Goal: Check status: Check status

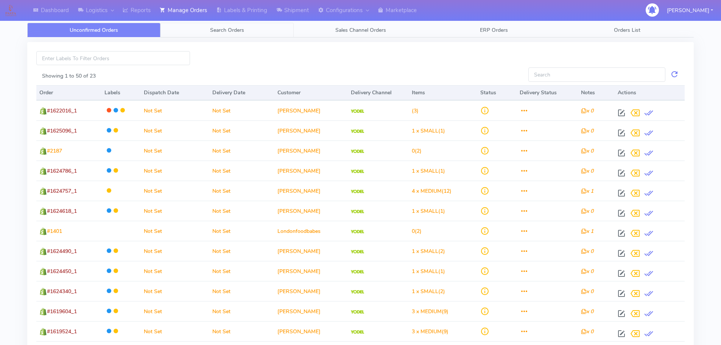
click at [202, 32] on link "Search Orders" at bounding box center [226, 30] width 133 height 15
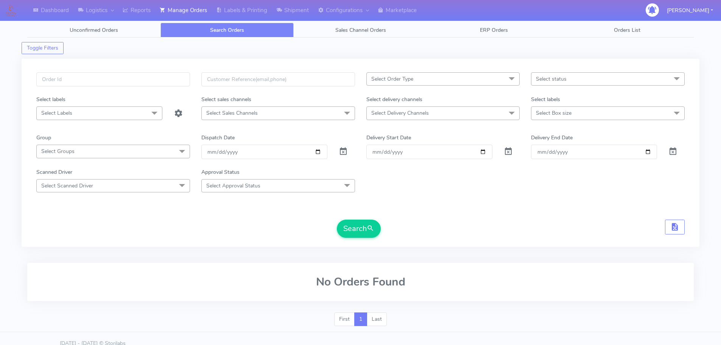
click at [174, 61] on div "Select Order Type Select All MEALS ATAVI One Off Pasta Club Gift Kit Event Unkn…" at bounding box center [360, 153] width 677 height 188
click at [171, 72] on input "text" at bounding box center [113, 79] width 154 height 14
paste input "1624319"
type input "1624319"
click at [346, 149] on span at bounding box center [343, 152] width 9 height 7
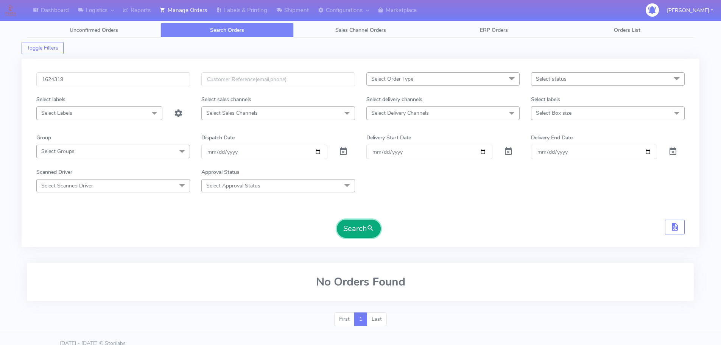
click at [349, 221] on button "Search" at bounding box center [359, 228] width 44 height 18
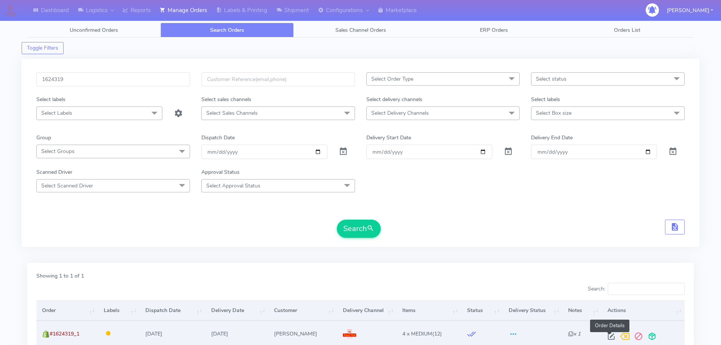
click at [605, 335] on span at bounding box center [611, 337] width 14 height 7
select select "3"
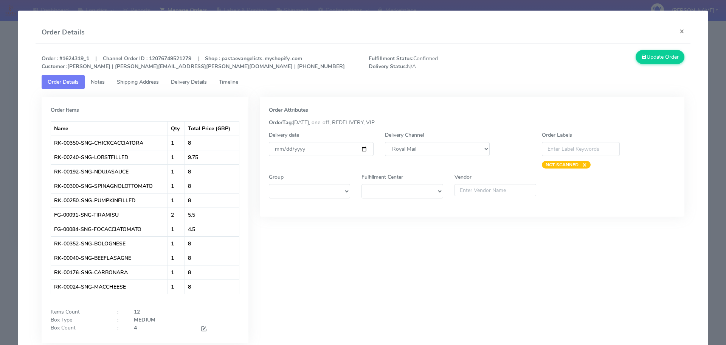
click at [244, 81] on link "Timeline" at bounding box center [228, 82] width 31 height 14
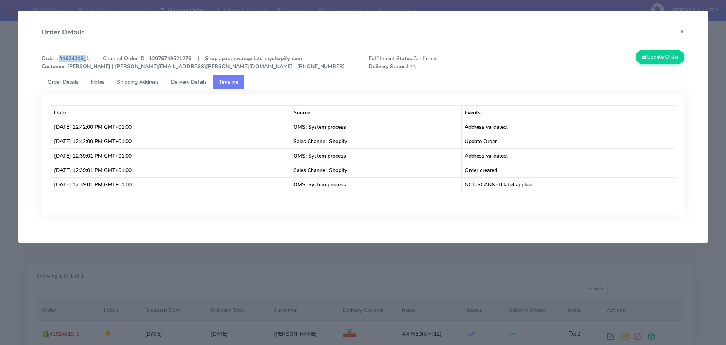
drag, startPoint x: 59, startPoint y: 59, endPoint x: 85, endPoint y: 59, distance: 25.7
click at [85, 59] on strong "Order : #1624319_1 | Channel Order ID : 12076749521279 | Shop : pastaevangelist…" at bounding box center [193, 62] width 303 height 15
copy strong "#1624319"
click at [682, 31] on button "×" at bounding box center [682, 31] width 17 height 20
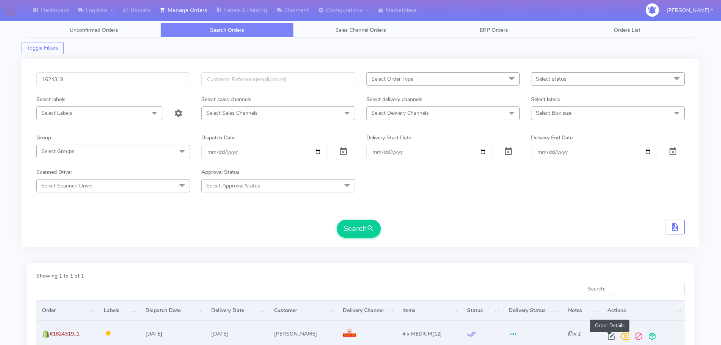
click at [609, 334] on span at bounding box center [611, 337] width 14 height 7
select select "3"
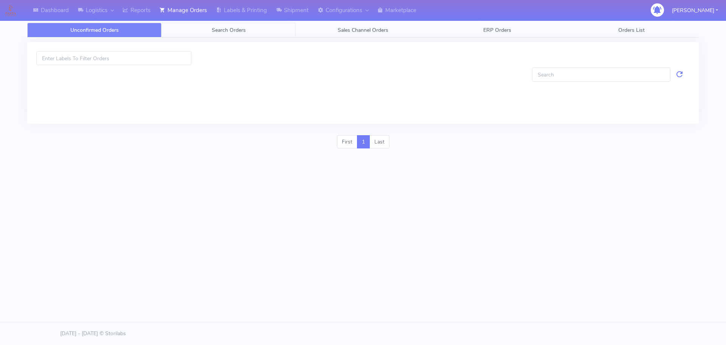
click at [219, 31] on span "Search Orders" at bounding box center [229, 29] width 34 height 7
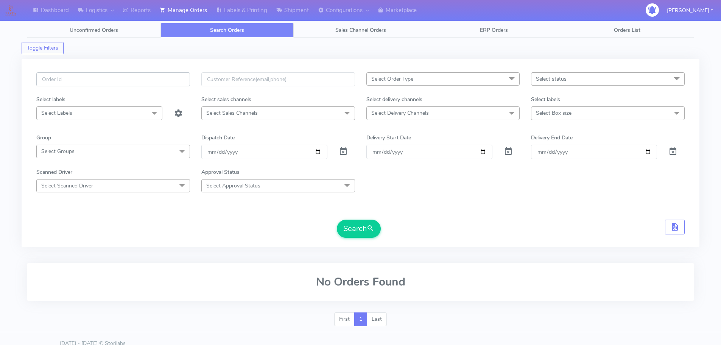
click at [176, 75] on input "text" at bounding box center [113, 79] width 154 height 14
paste input "1621996"
type input "1621996"
click at [340, 152] on span at bounding box center [343, 152] width 9 height 7
click at [358, 222] on button "Search" at bounding box center [359, 228] width 44 height 18
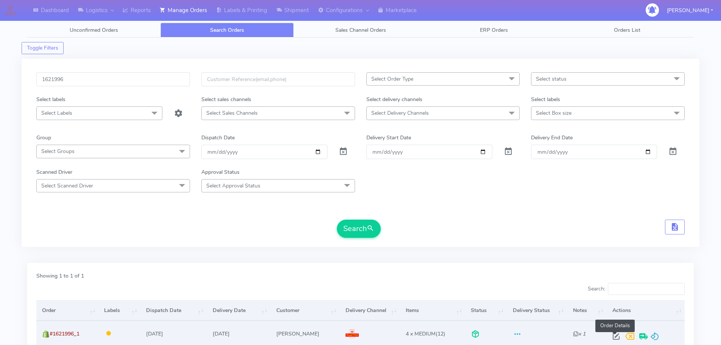
click at [618, 334] on span at bounding box center [616, 337] width 14 height 7
select select "3"
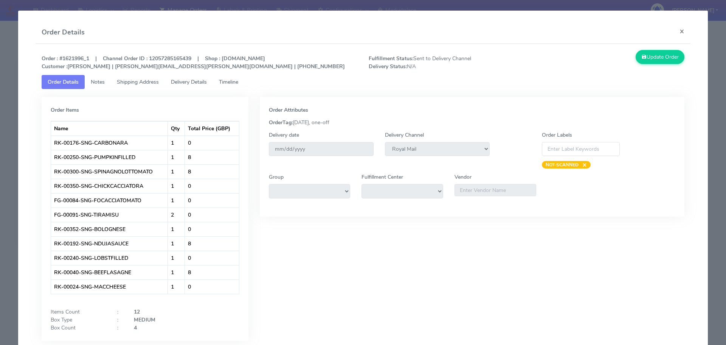
click at [231, 86] on link "Timeline" at bounding box center [228, 82] width 31 height 14
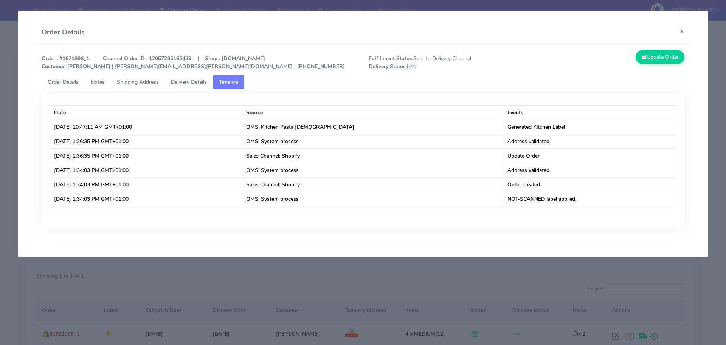
click at [59, 80] on span "Order Details" at bounding box center [63, 81] width 31 height 7
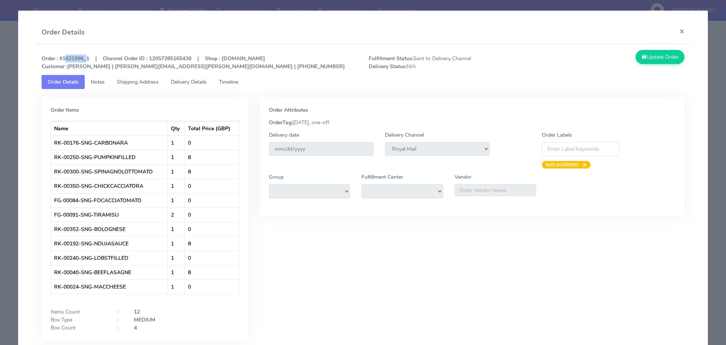
drag, startPoint x: 84, startPoint y: 59, endPoint x: 64, endPoint y: 58, distance: 20.8
click at [64, 58] on strong "Order : #1621996_1 | Channel Order ID : 12057285165439 | Shop : [DOMAIN_NAME] C…" at bounding box center [193, 62] width 303 height 15
copy strong "1621996"
